Goal: Find specific page/section: Find specific page/section

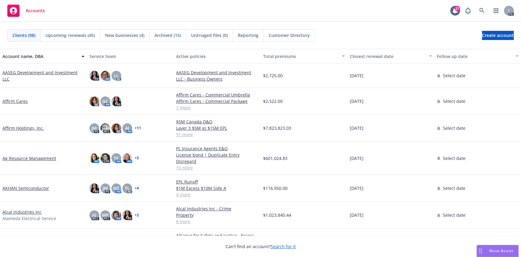
click at [499, 253] on span "Nova Assist" at bounding box center [501, 250] width 24 height 5
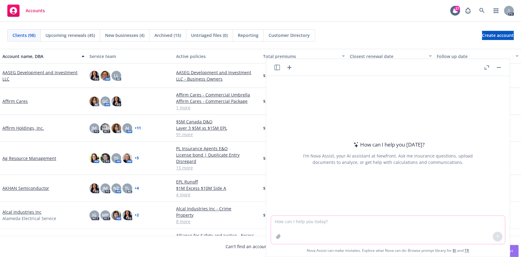
click at [340, 233] on textarea at bounding box center [388, 230] width 234 height 28
click at [484, 64] on button "button" at bounding box center [486, 67] width 7 height 7
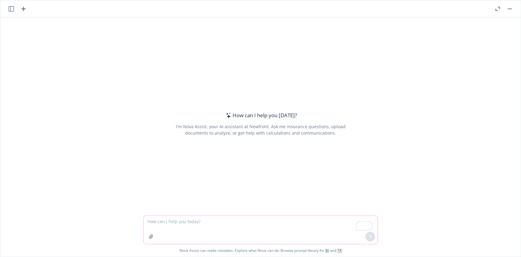
click at [199, 229] on textarea "To enrich screen reader interactions, please activate Accessibility in Grammarl…" at bounding box center [261, 230] width 234 height 28
type textarea "Show me the math for a $1M building with a coinsurance penalty of 80% and if th…"
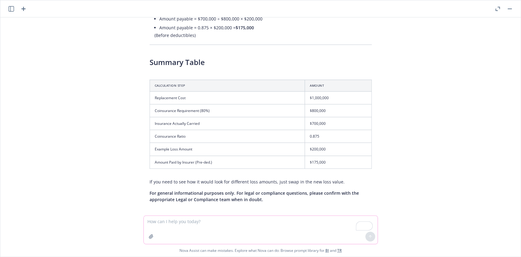
scroll to position [183, 0]
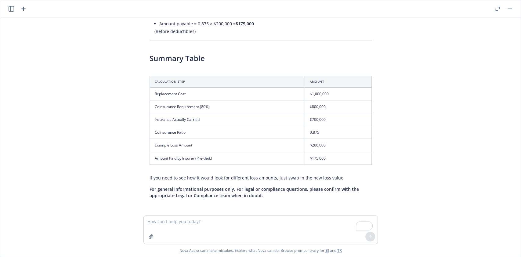
click at [331, 138] on td "0.875" at bounding box center [338, 132] width 67 height 13
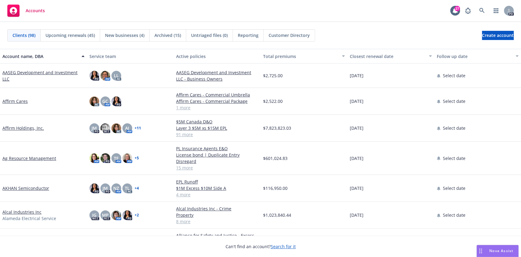
click at [486, 3] on div "Accounts 27 PD" at bounding box center [260, 11] width 521 height 22
click at [477, 8] on link at bounding box center [482, 11] width 12 height 12
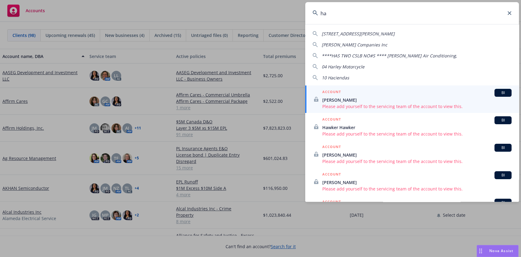
type input "h"
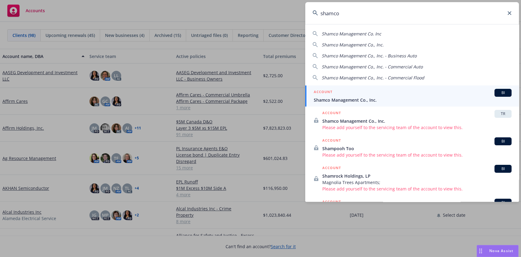
click at [373, 31] on span "Shamco Management Co. Inc" at bounding box center [352, 34] width 60 height 6
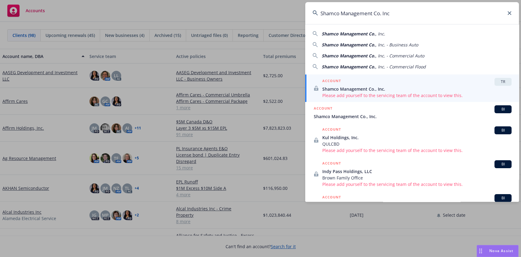
click at [372, 31] on span "Shamco Management Co." at bounding box center [349, 34] width 54 height 6
type input "Shamco Management Co., Inc."
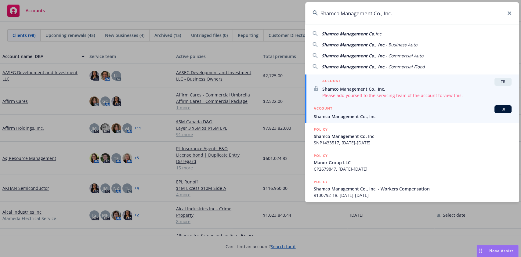
click at [497, 110] on span "BI" at bounding box center [503, 109] width 12 height 5
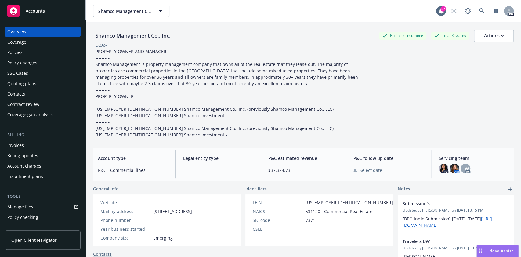
click at [23, 50] on div "Policies" at bounding box center [42, 53] width 71 height 10
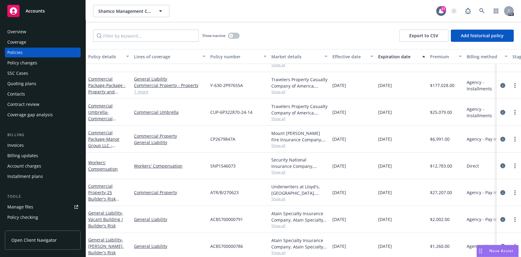
scroll to position [27, 0]
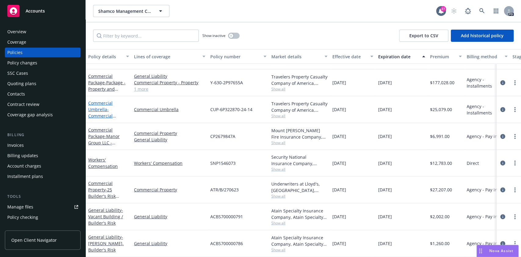
click at [102, 104] on link "Commercial Umbrella - Commercial Umbrella - $20M" at bounding box center [105, 112] width 34 height 25
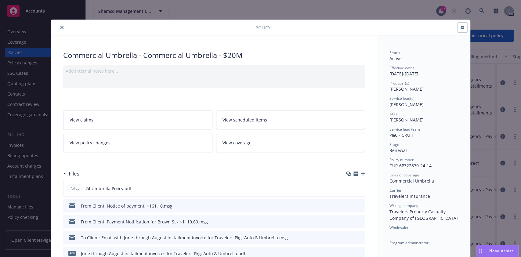
click at [59, 32] on div "Policy" at bounding box center [260, 28] width 419 height 16
click at [60, 26] on icon "close" at bounding box center [62, 28] width 4 height 4
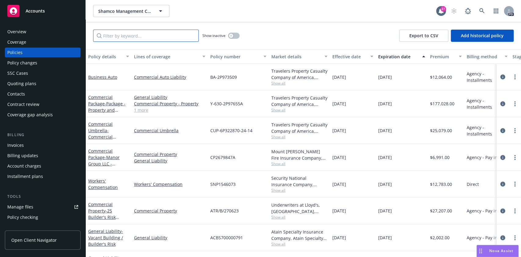
click at [145, 34] on input "Filter by keyword..." at bounding box center [146, 36] width 106 height 12
type input "audit"
